Goal: Task Accomplishment & Management: Use online tool/utility

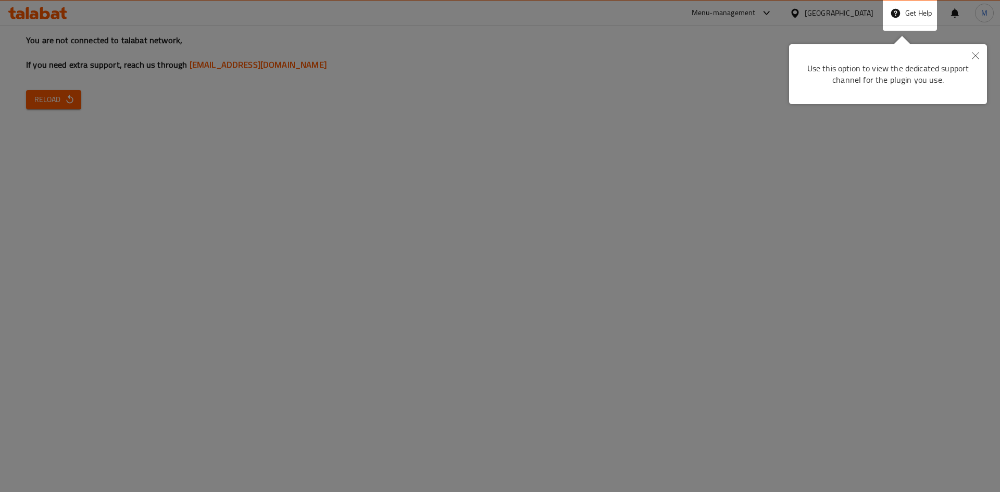
click at [976, 51] on button "Close" at bounding box center [975, 56] width 23 height 24
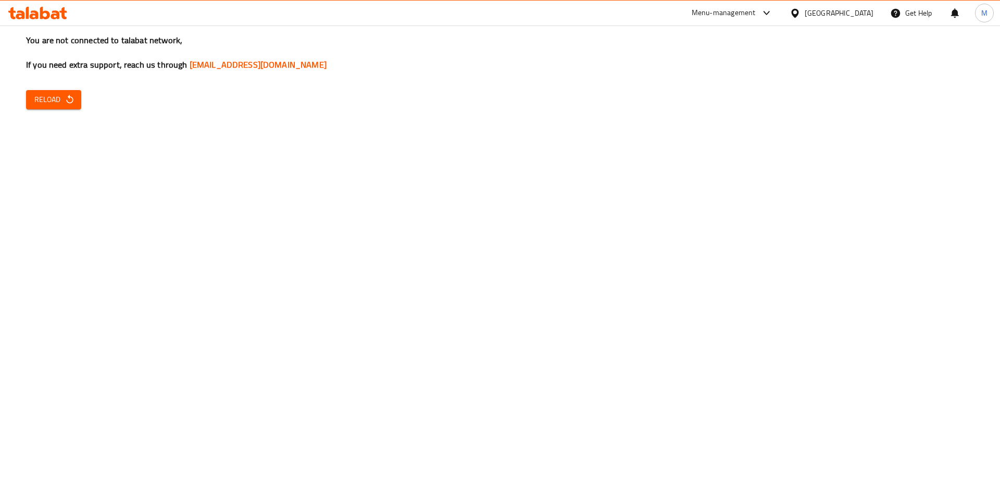
click at [64, 96] on span "Reload" at bounding box center [53, 99] width 39 height 13
click at [54, 94] on span "Reload" at bounding box center [53, 99] width 39 height 13
click at [51, 101] on span "Reload" at bounding box center [53, 99] width 39 height 13
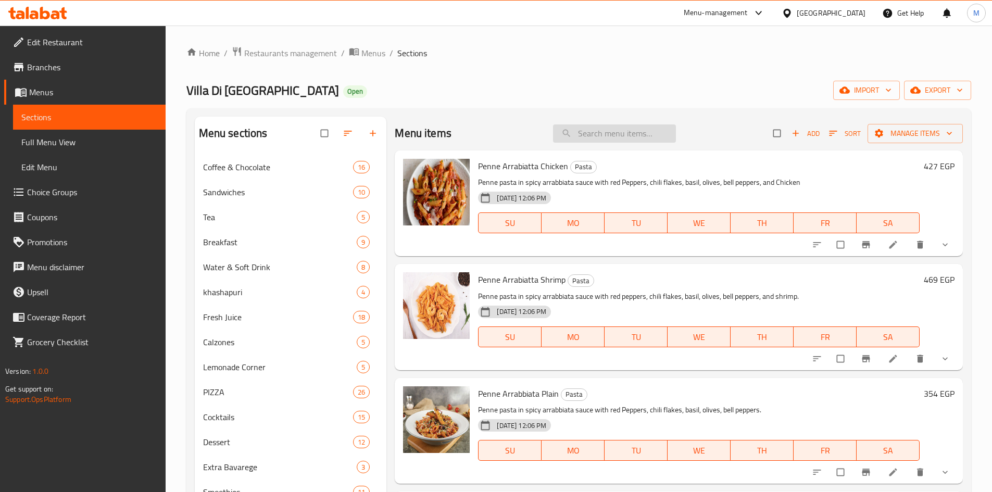
click at [599, 141] on input "search" at bounding box center [614, 133] width 123 height 18
paste input "Carbonara Pasta"
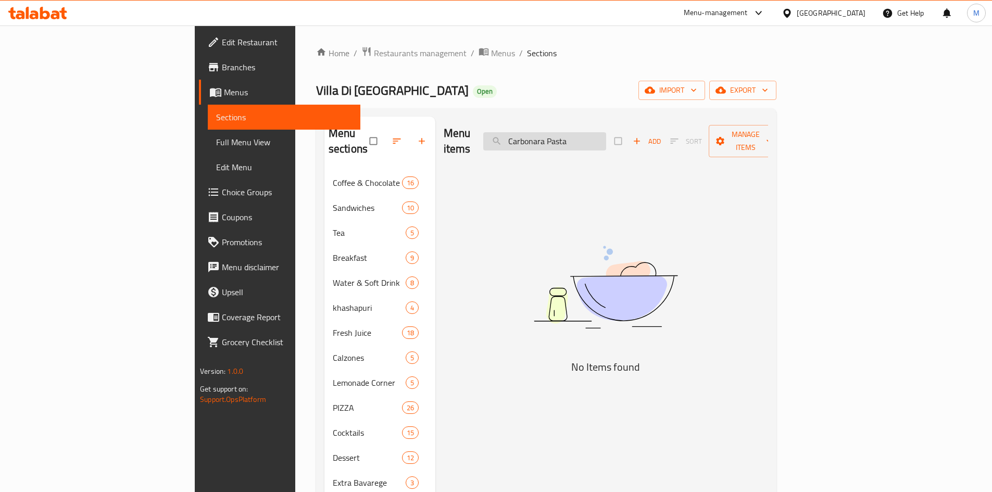
click at [574, 139] on input "Carbonara Pasta" at bounding box center [544, 141] width 123 height 18
click at [606, 138] on input "Carbonara Pasta" at bounding box center [544, 141] width 123 height 18
type input "Carbonar"
